Goal: Find specific page/section: Find specific page/section

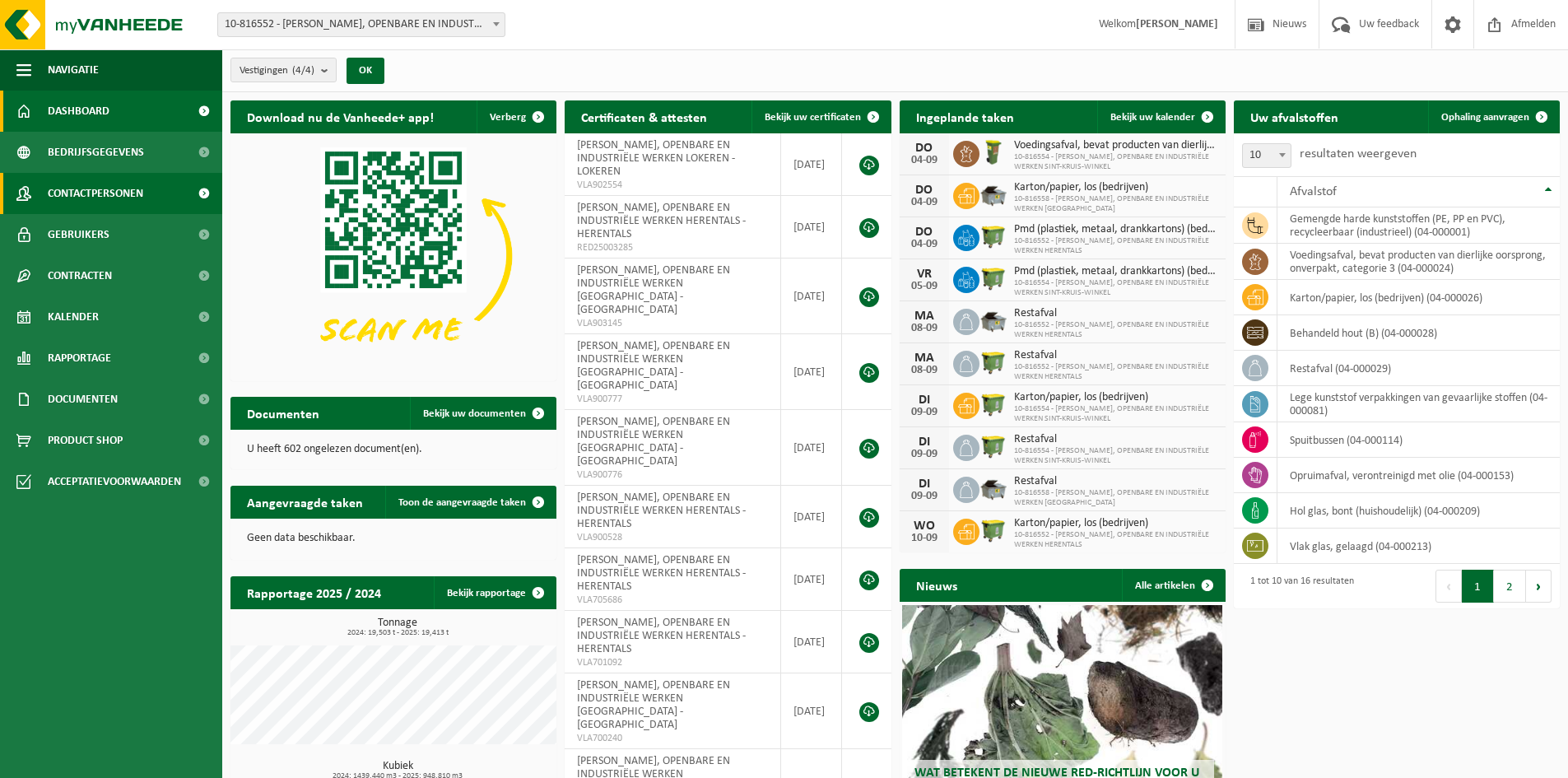
click at [145, 199] on link "Contactpersonen" at bounding box center [111, 193] width 222 height 41
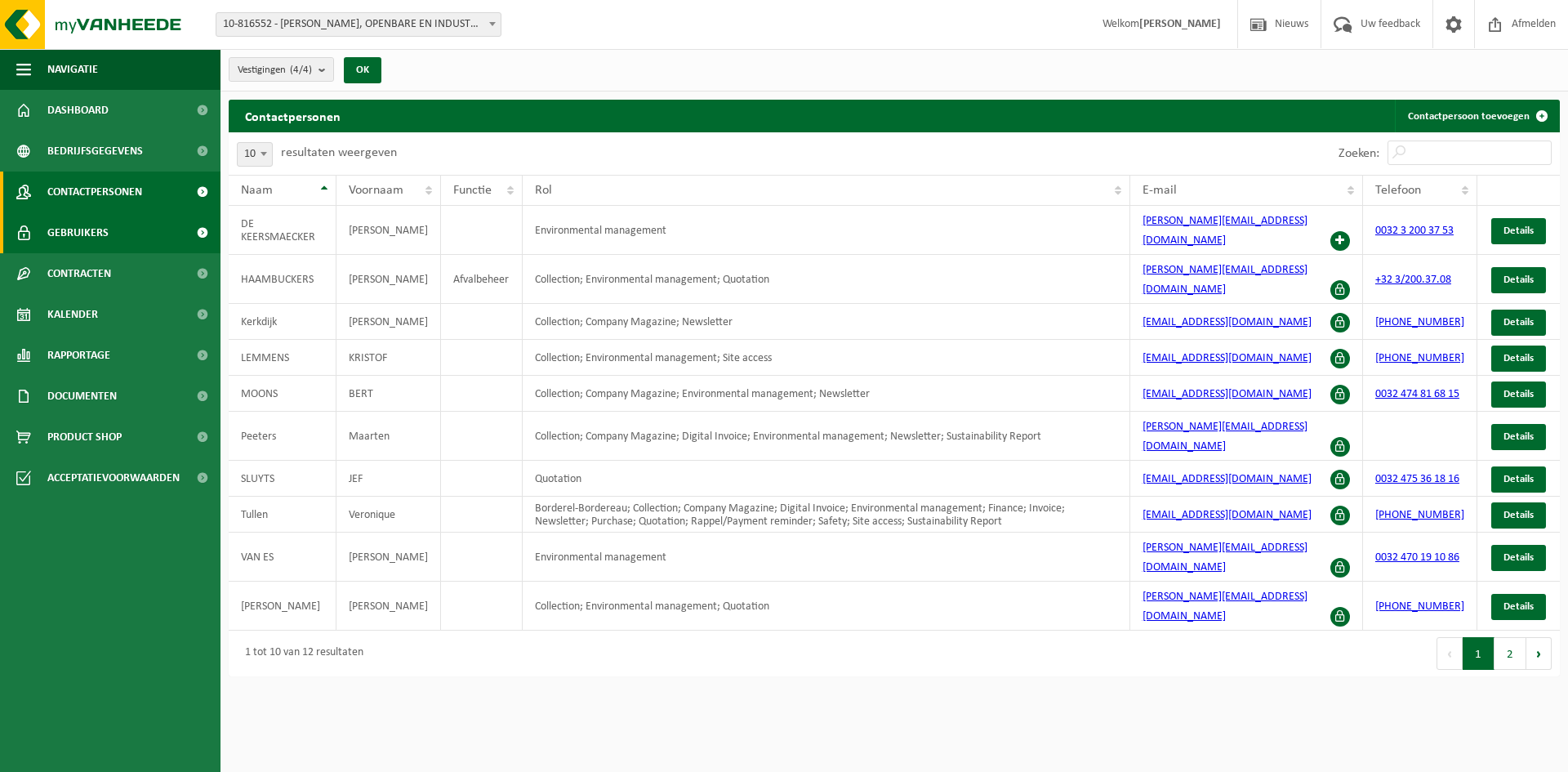
click at [157, 232] on link "Gebruikers" at bounding box center [110, 233] width 220 height 41
